Goal: Task Accomplishment & Management: Use online tool/utility

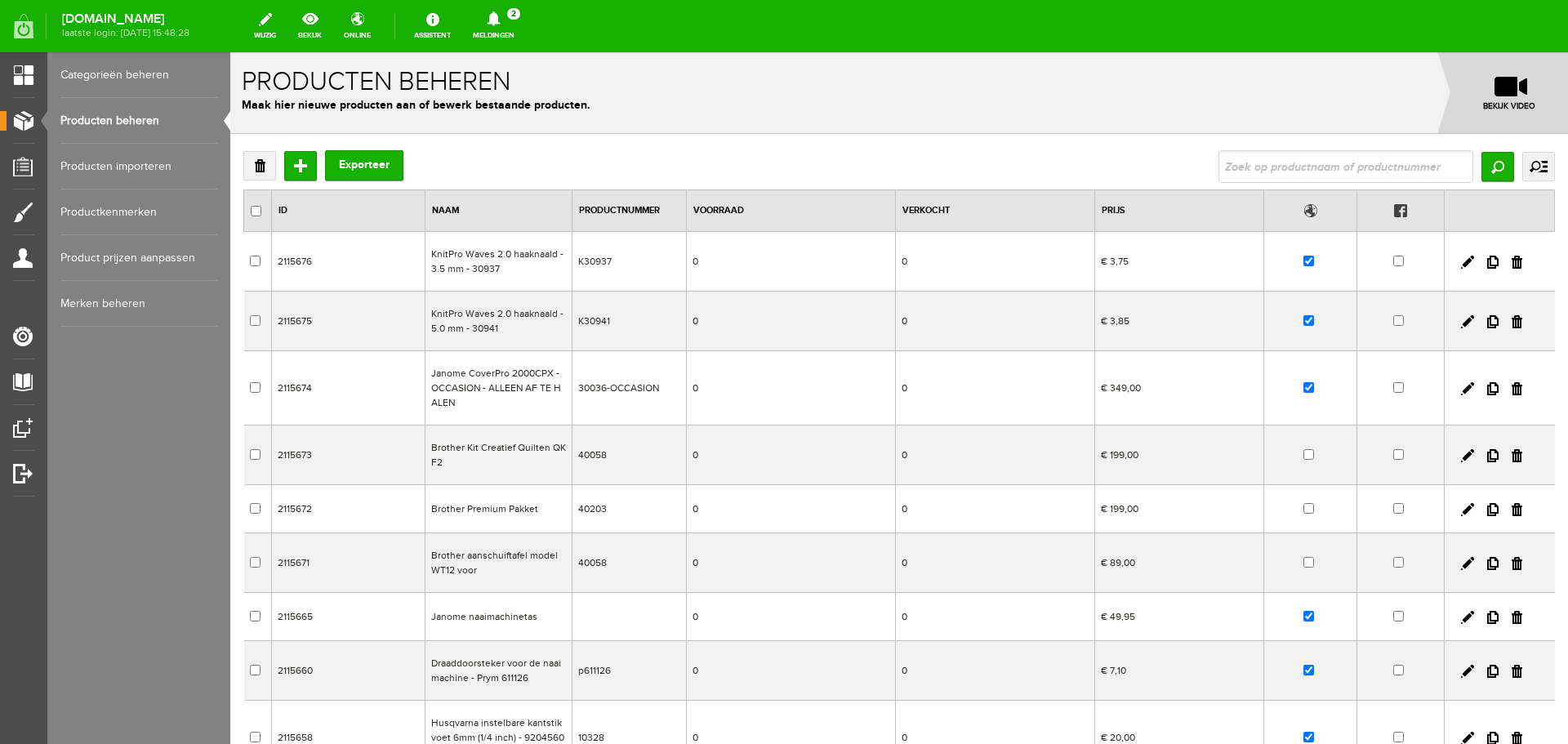
click at [500, 22] on icon at bounding box center [493, 18] width 13 height 14
click at [1237, 162] on input "text" at bounding box center [1346, 167] width 255 height 32
type input "131350"
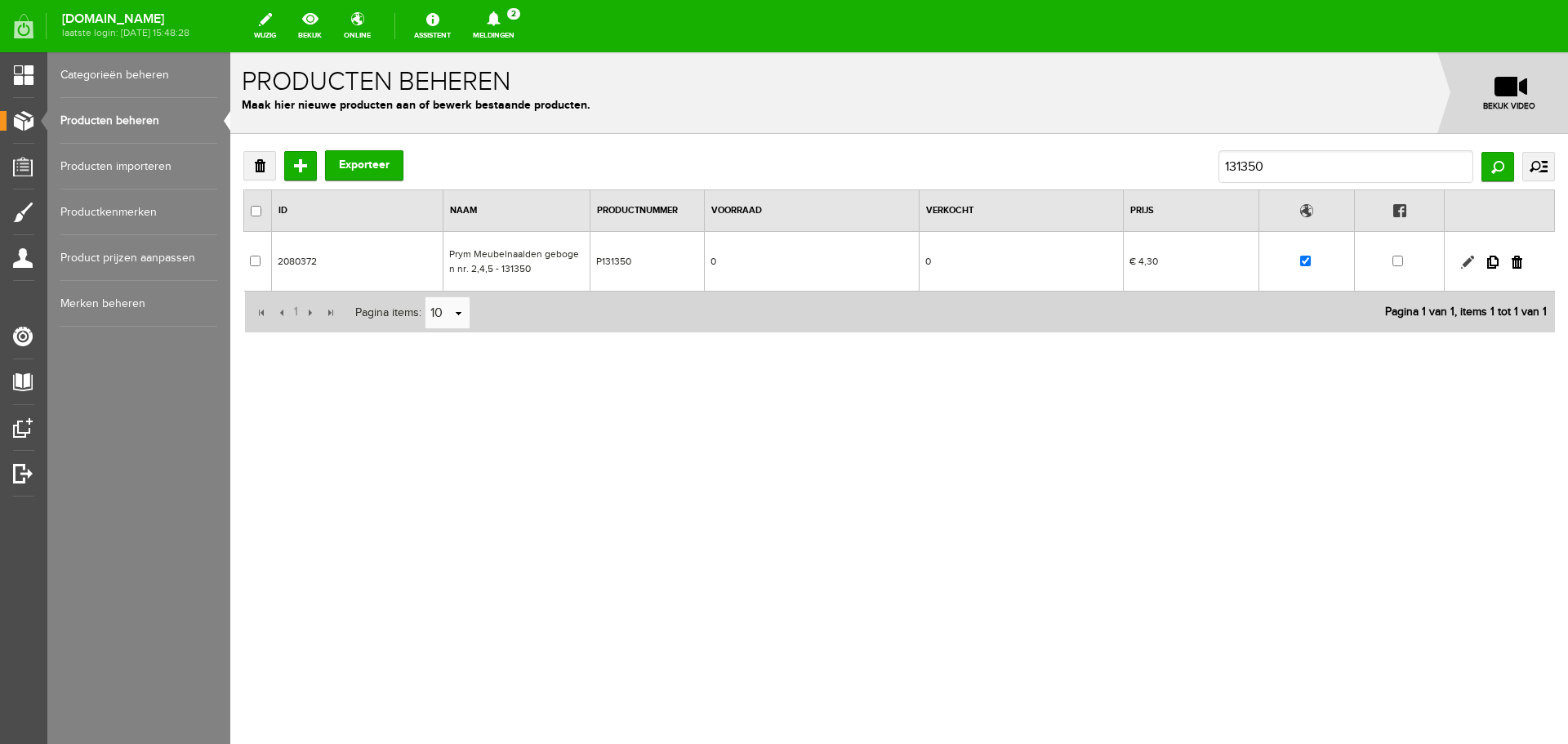
click at [1463, 264] on link at bounding box center [1467, 262] width 13 height 13
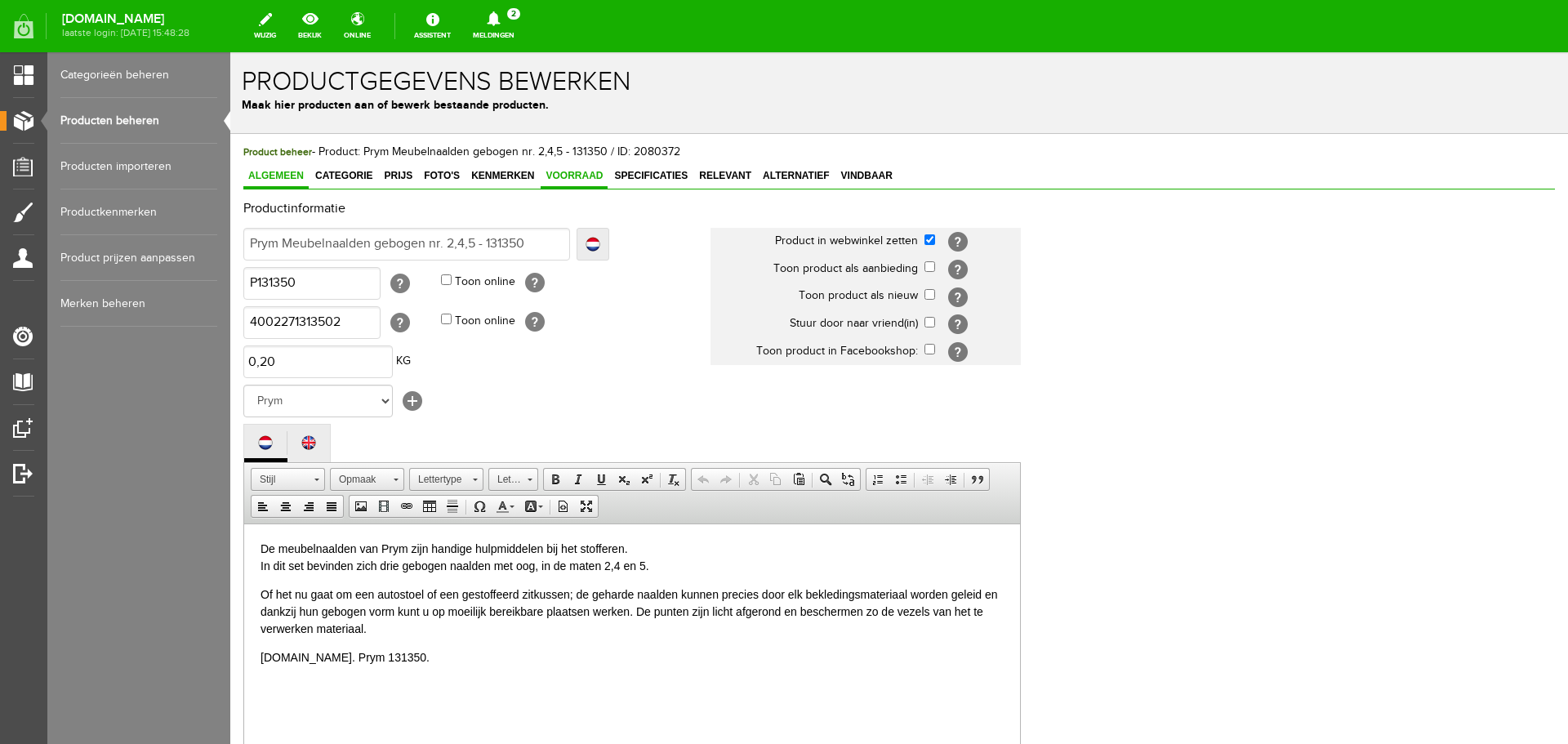
click at [572, 174] on span "Voorraad" at bounding box center [574, 175] width 67 height 11
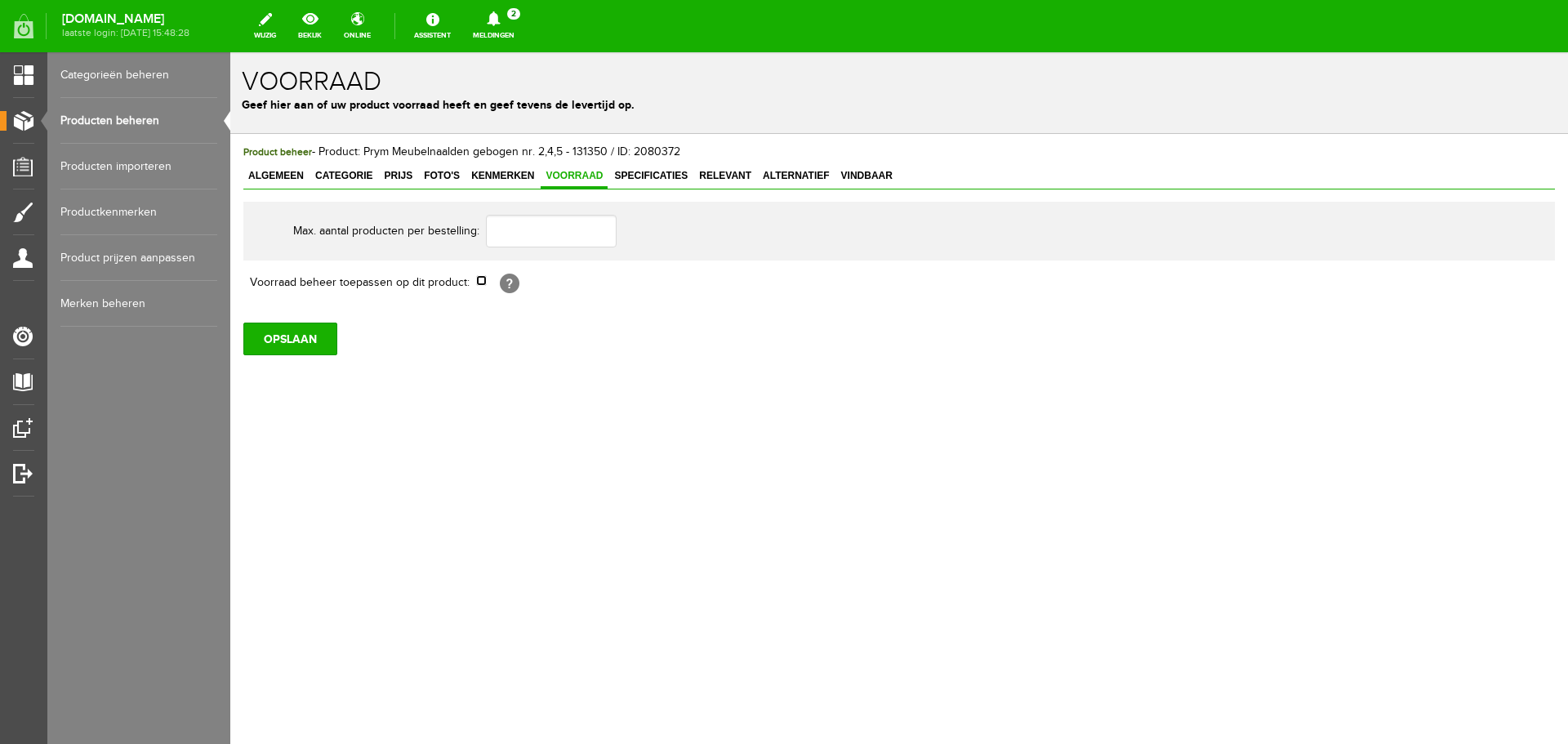
click at [478, 284] on input "checkbox" at bounding box center [481, 281] width 10 height 10
checkbox input "true"
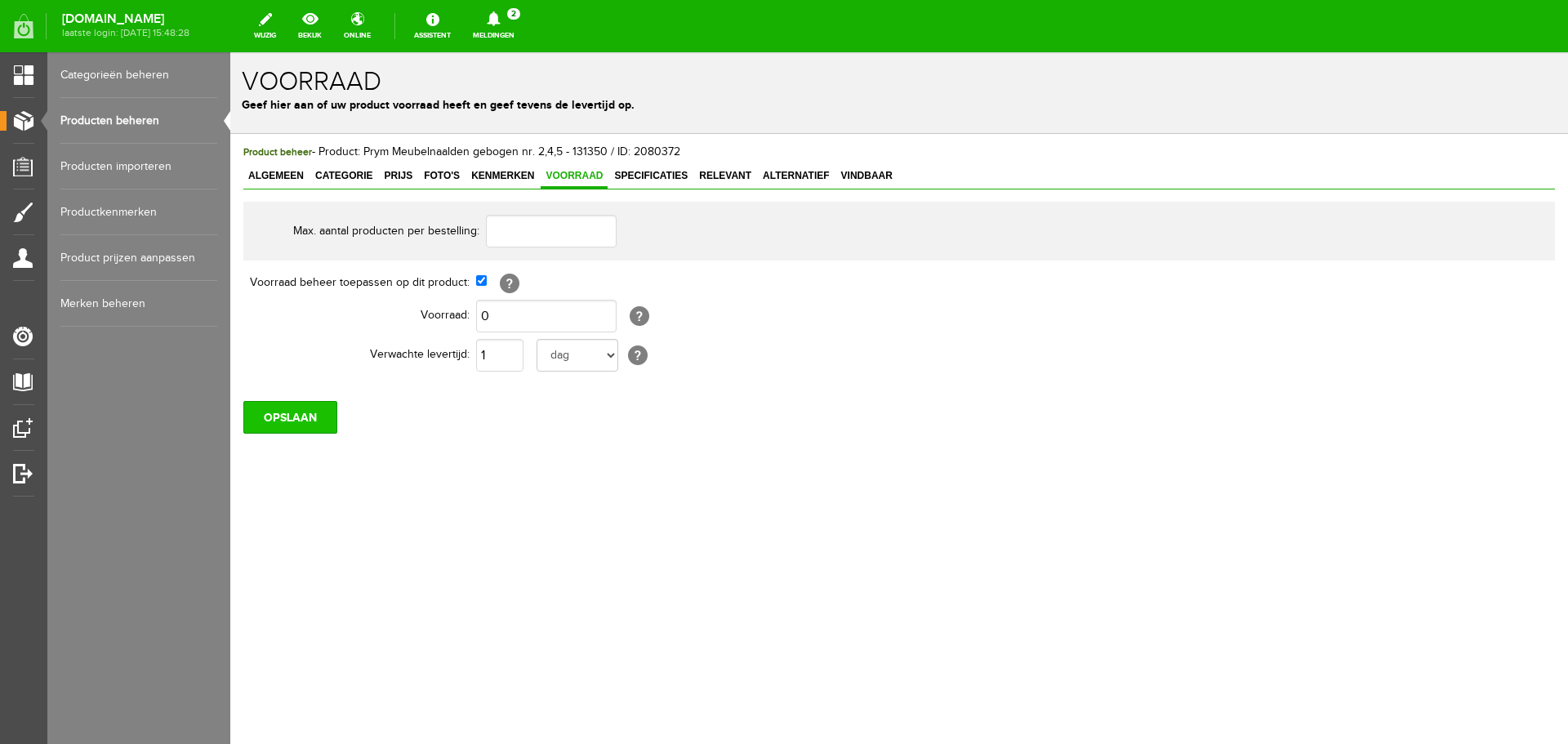
click at [297, 425] on input "OPSLAAN" at bounding box center [290, 417] width 94 height 32
